Goal: Transaction & Acquisition: Purchase product/service

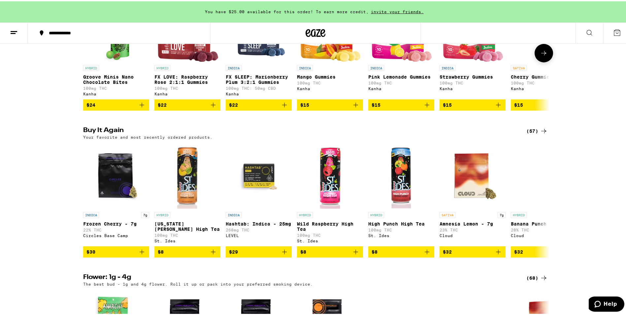
scroll to position [495, 0]
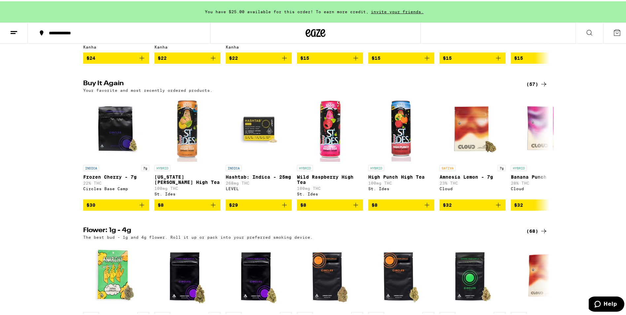
click at [528, 87] on div "(57)" at bounding box center [537, 83] width 21 height 8
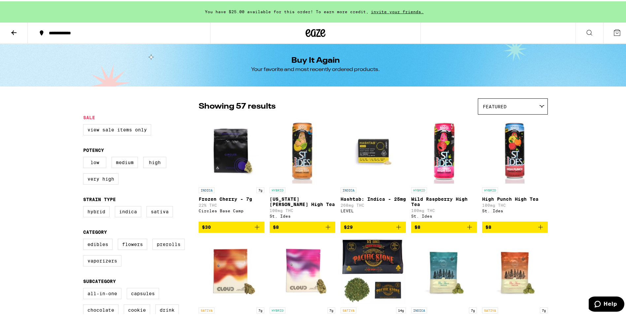
click at [15, 30] on icon at bounding box center [14, 31] width 8 height 8
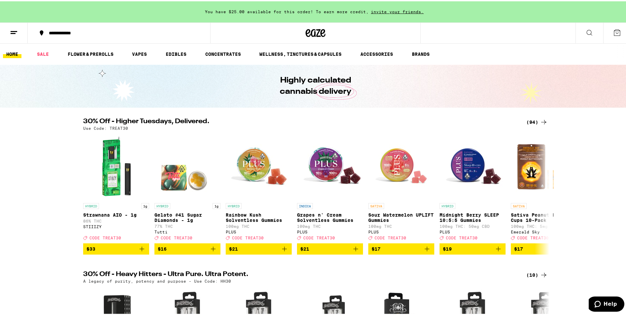
click at [529, 119] on div "(94)" at bounding box center [537, 121] width 21 height 8
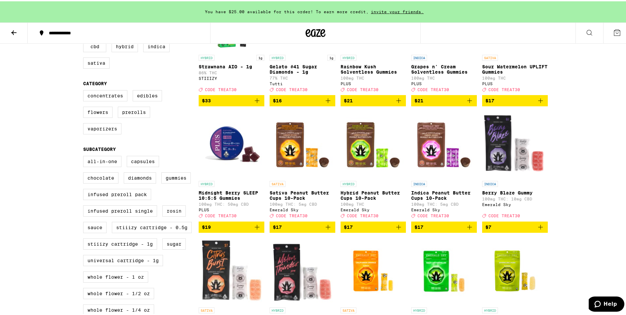
scroll to position [99, 0]
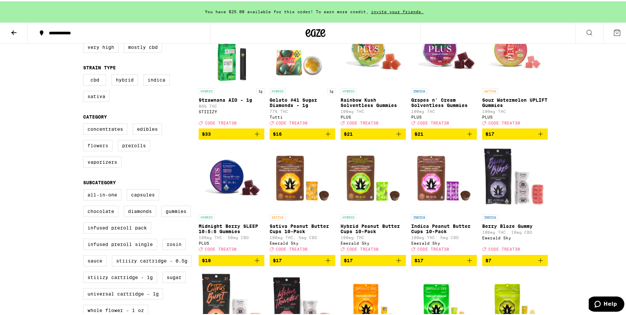
click at [96, 150] on label "Flowers" at bounding box center [97, 144] width 29 height 11
click at [85, 123] on input "Flowers" at bounding box center [85, 123] width 0 height 0
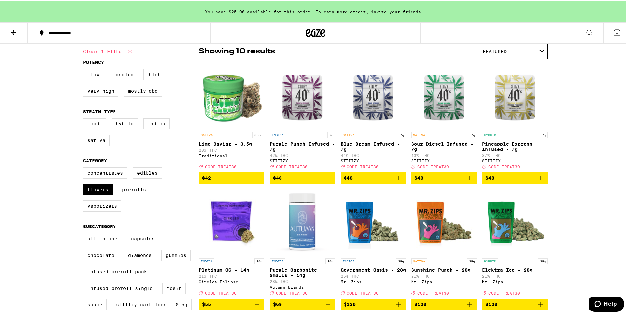
scroll to position [132, 0]
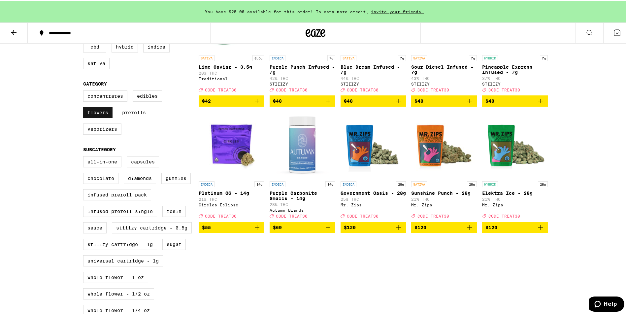
click at [106, 114] on label "Flowers" at bounding box center [97, 111] width 29 height 11
click at [85, 90] on input "Flowers" at bounding box center [85, 90] width 0 height 0
checkbox input "false"
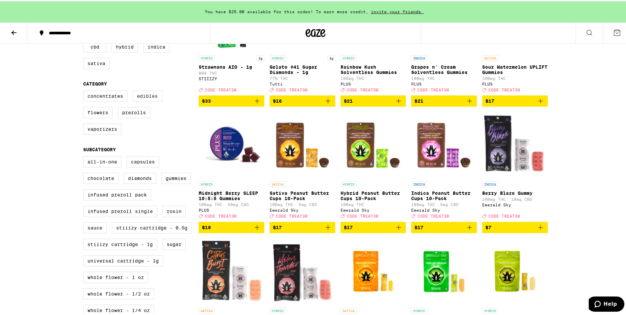
click at [143, 100] on label "Edibles" at bounding box center [147, 94] width 29 height 11
click at [85, 90] on input "Edibles" at bounding box center [85, 90] width 0 height 0
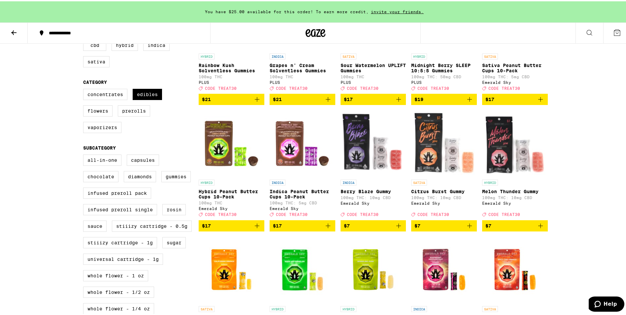
scroll to position [43, 0]
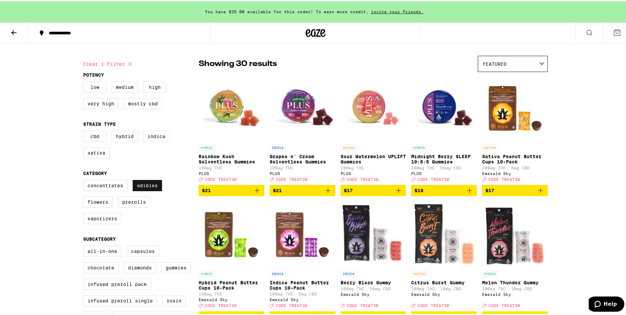
click at [143, 190] on label "Edibles" at bounding box center [147, 184] width 29 height 11
click at [85, 180] on input "Edibles" at bounding box center [85, 180] width 0 height 0
checkbox input "false"
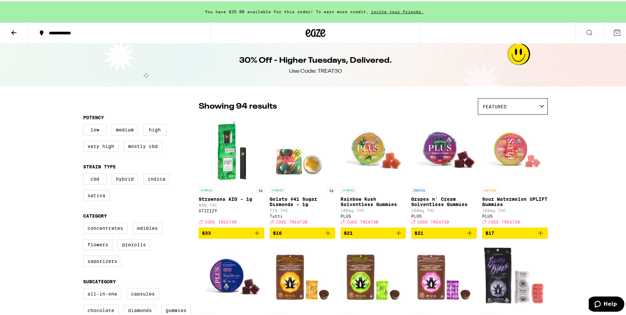
click at [15, 28] on icon at bounding box center [14, 31] width 8 height 8
